Goal: Task Accomplishment & Management: Use online tool/utility

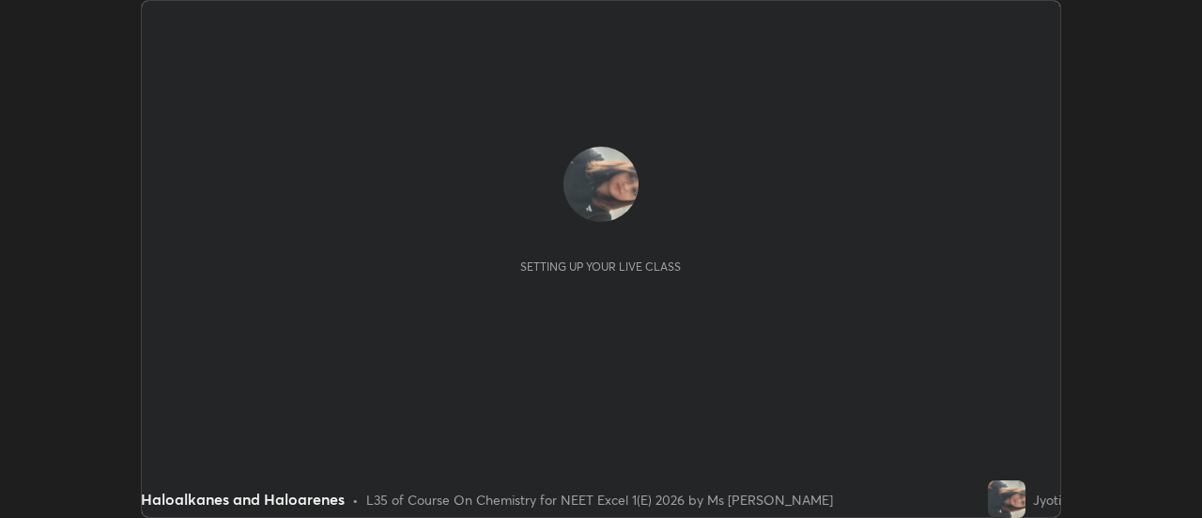
scroll to position [518, 1201]
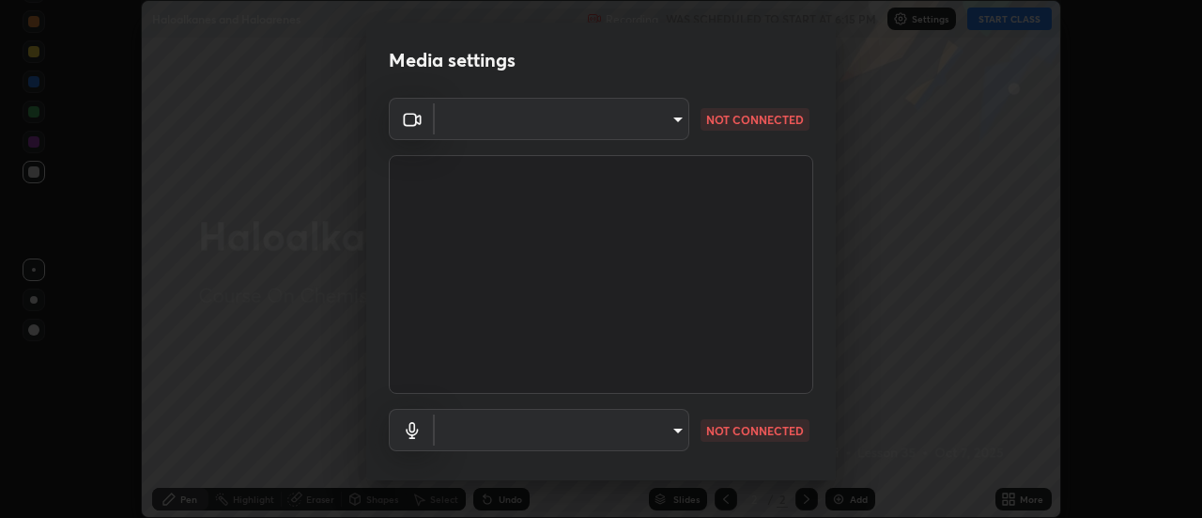
type input "53c4b7cbc328a4995fc4b8c7be764df9226d9c2517af644bb96dcd42f1451573"
type input "f48128ca41ce4714b261aba9328c4d2e378bfa091aedb58089424b8eaac850f2"
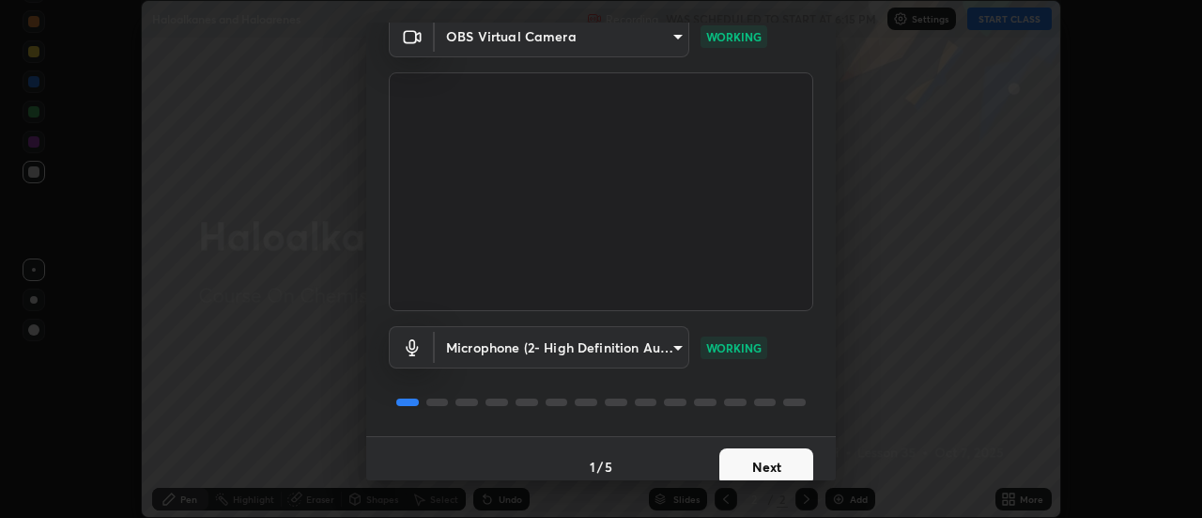
scroll to position [99, 0]
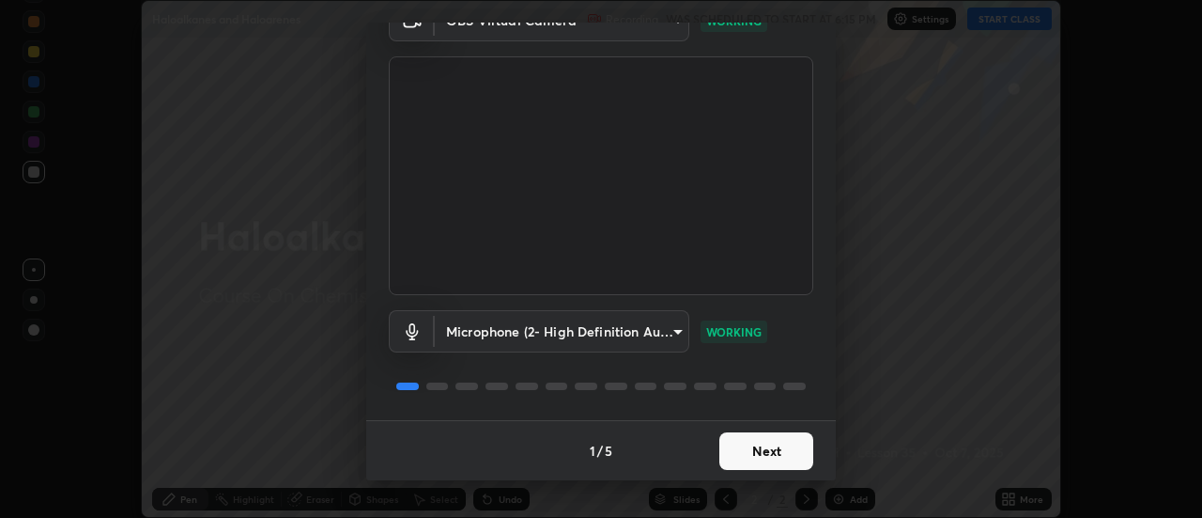
click at [747, 450] on button "Next" at bounding box center [766, 451] width 94 height 38
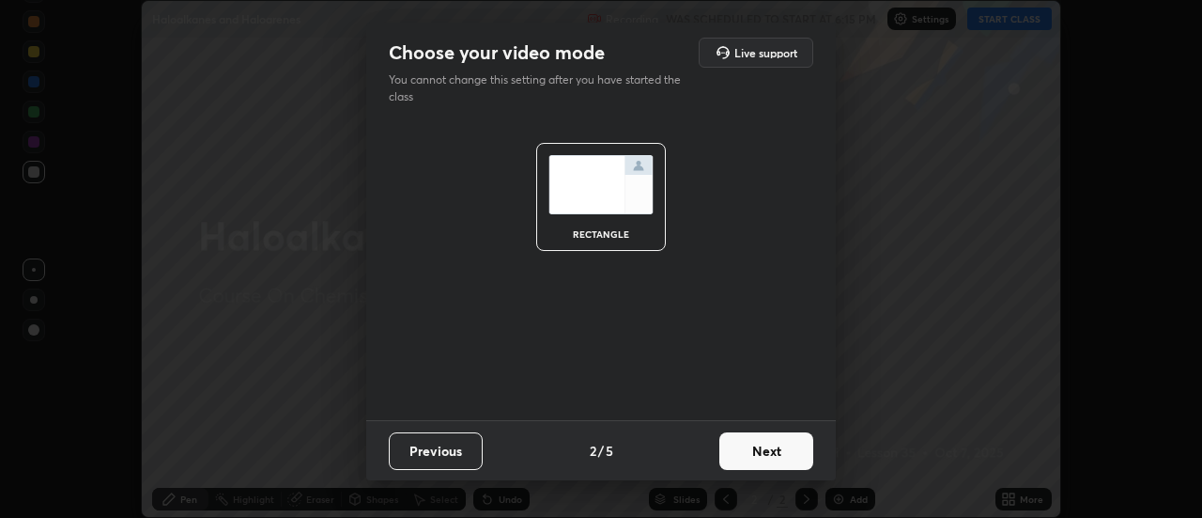
scroll to position [0, 0]
click at [744, 452] on button "Next" at bounding box center [766, 451] width 94 height 38
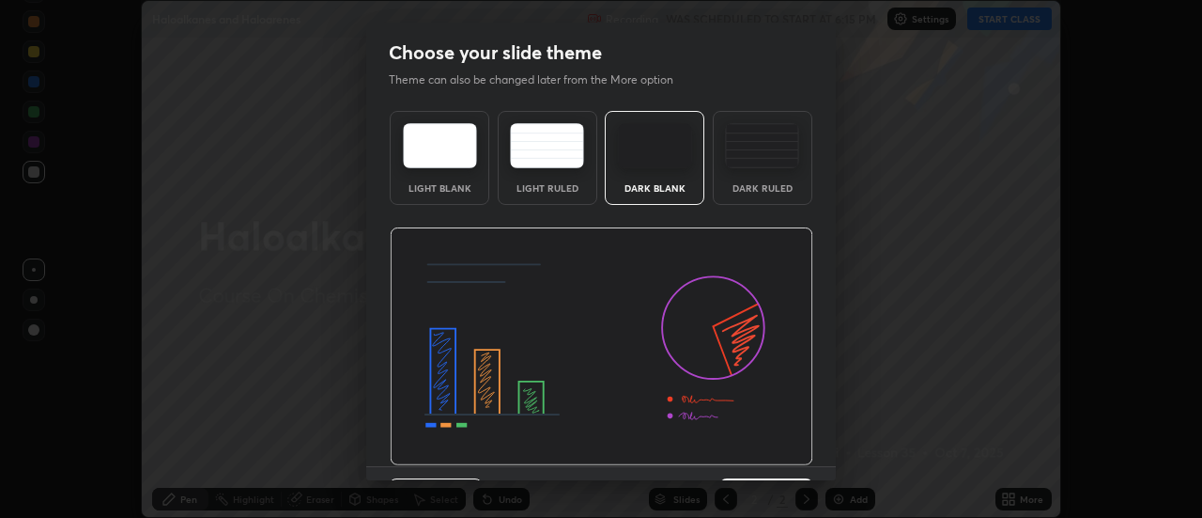
scroll to position [46, 0]
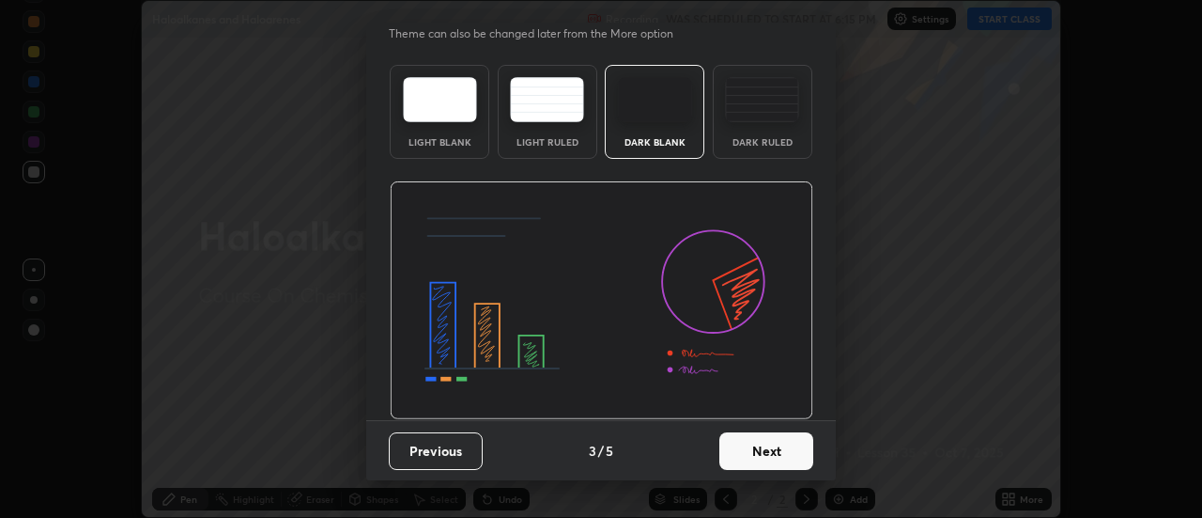
click at [759, 453] on button "Next" at bounding box center [766, 451] width 94 height 38
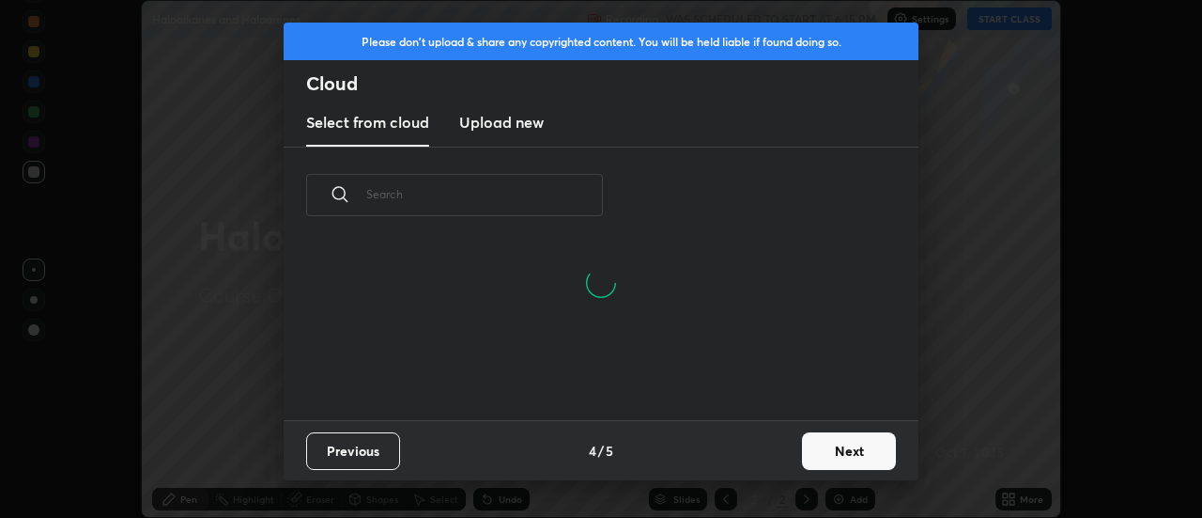
click at [835, 454] on button "Next" at bounding box center [849, 451] width 94 height 38
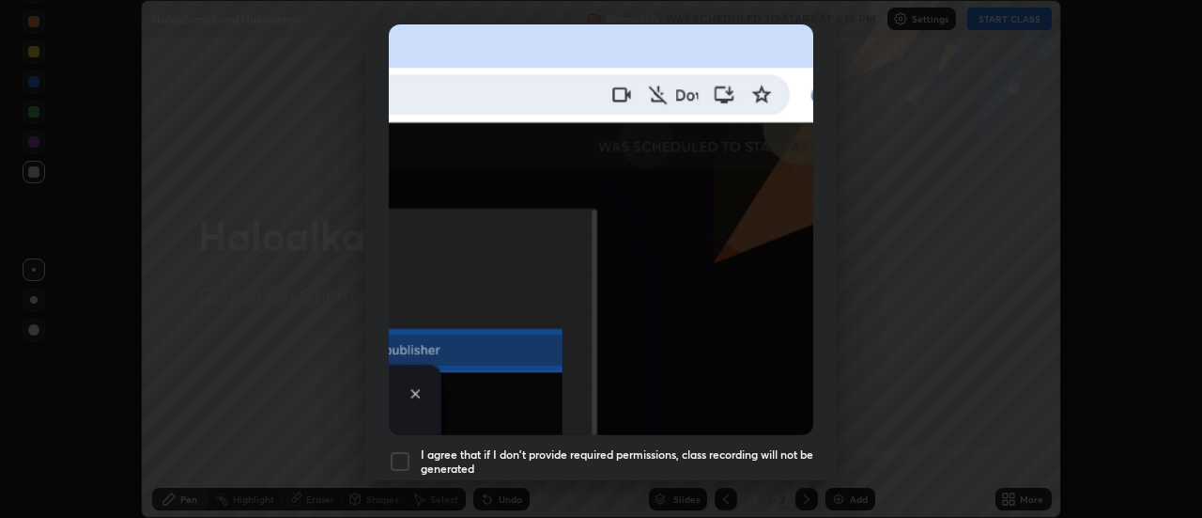
scroll to position [482, 0]
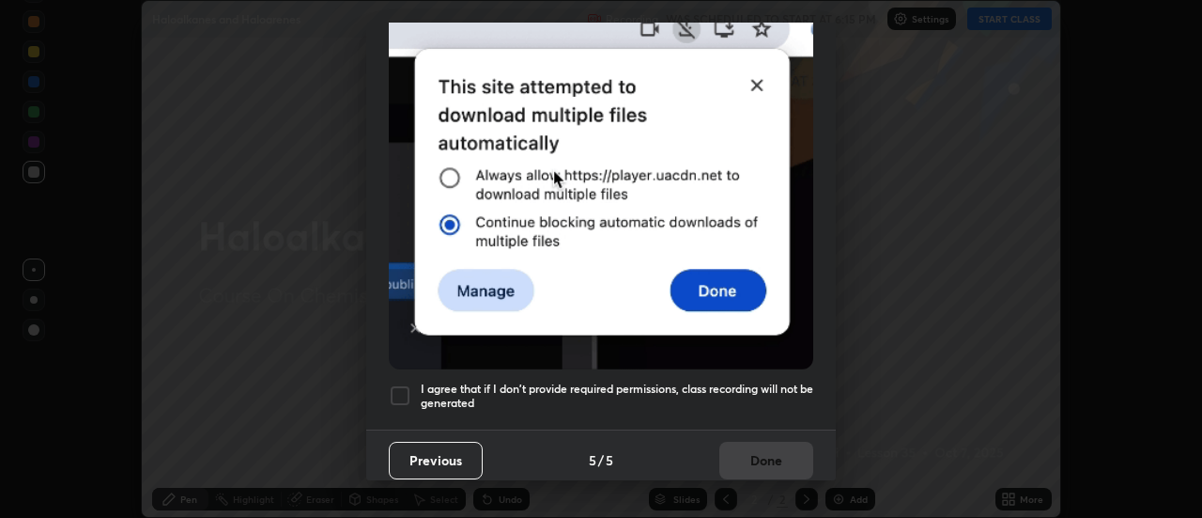
click at [398, 386] on div at bounding box center [400, 395] width 23 height 23
click at [754, 444] on button "Done" at bounding box center [766, 460] width 94 height 38
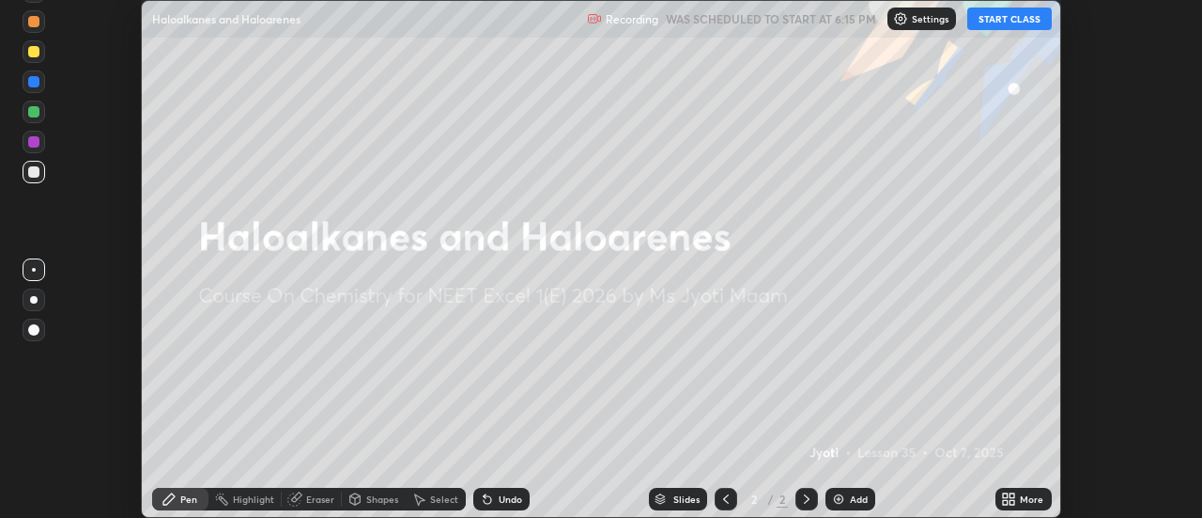
click at [1001, 23] on button "START CLASS" at bounding box center [1009, 19] width 85 height 23
